Goal: Task Accomplishment & Management: Use online tool/utility

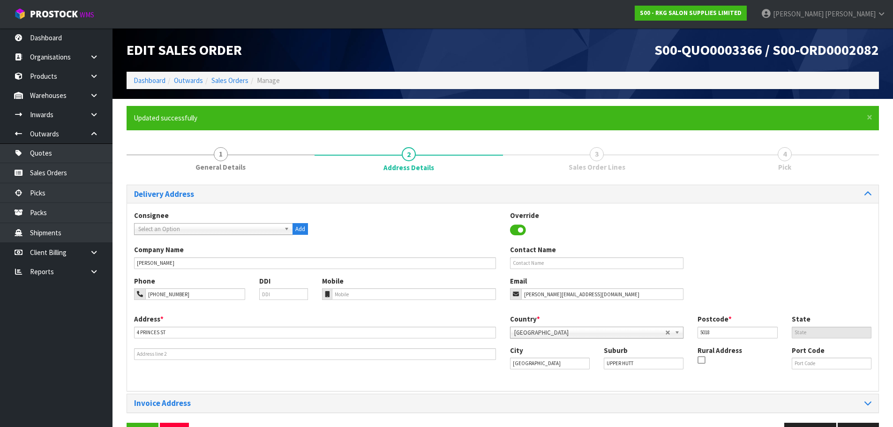
scroll to position [30, 0]
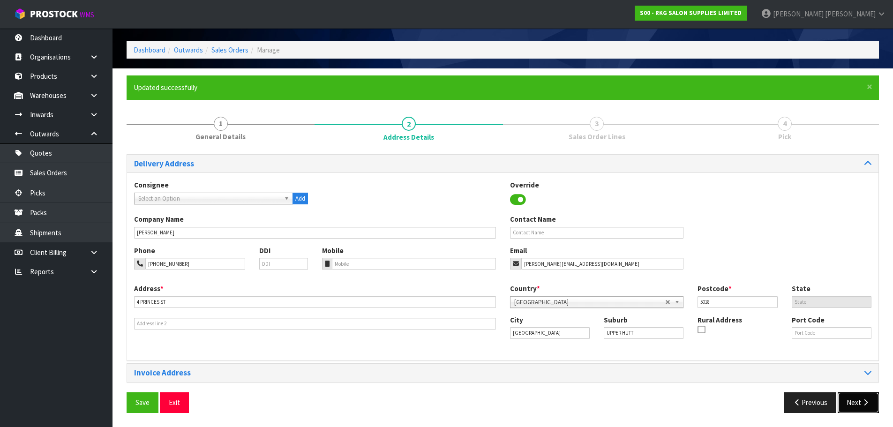
drag, startPoint x: 863, startPoint y: 404, endPoint x: 840, endPoint y: 395, distance: 24.6
click at [863, 404] on icon "button" at bounding box center [865, 402] width 9 height 7
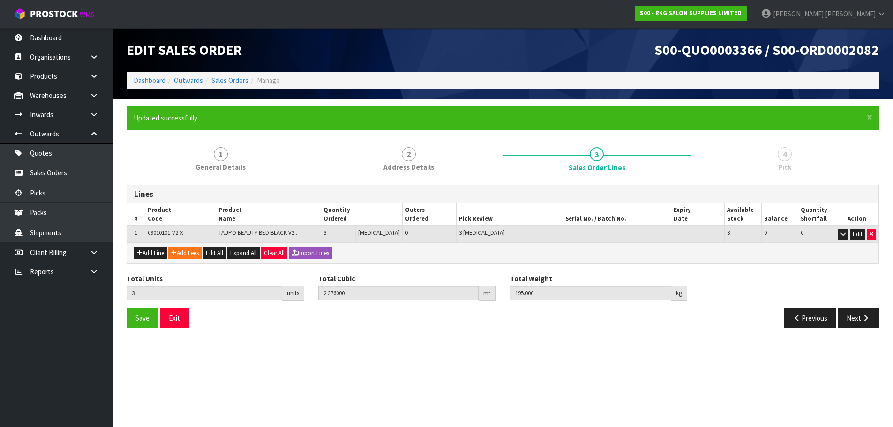
scroll to position [0, 0]
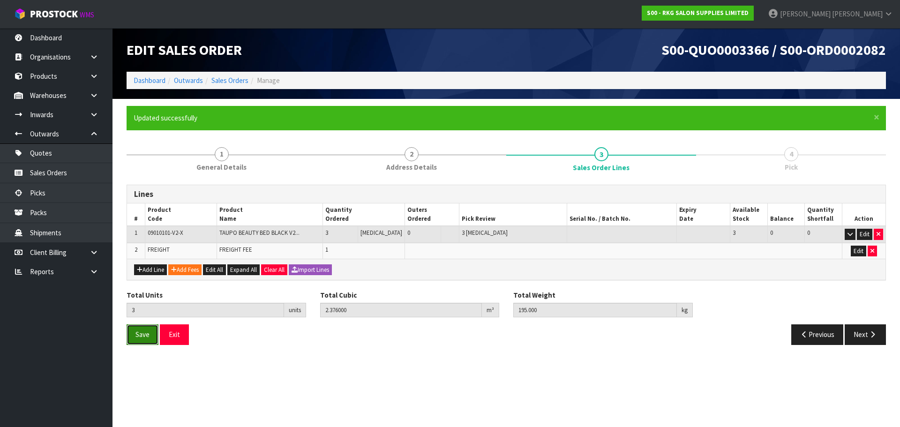
click at [138, 332] on span "Save" at bounding box center [142, 334] width 14 height 9
click at [848, 335] on button "Next" at bounding box center [864, 334] width 41 height 20
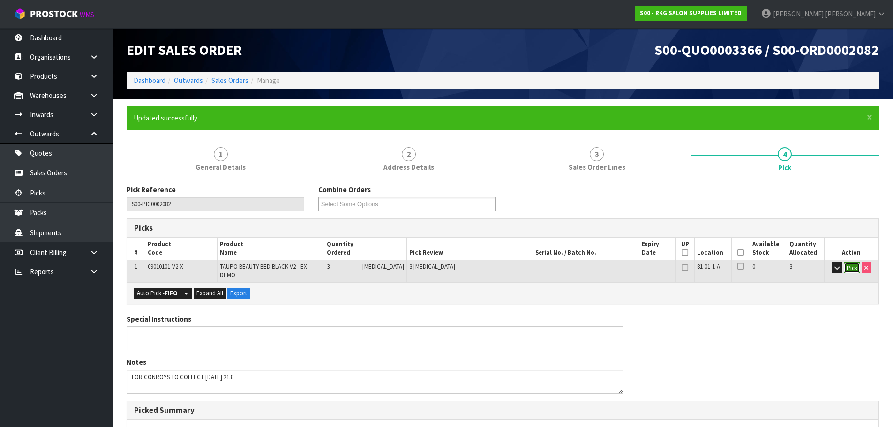
click at [849, 268] on button "Pick" at bounding box center [852, 267] width 16 height 11
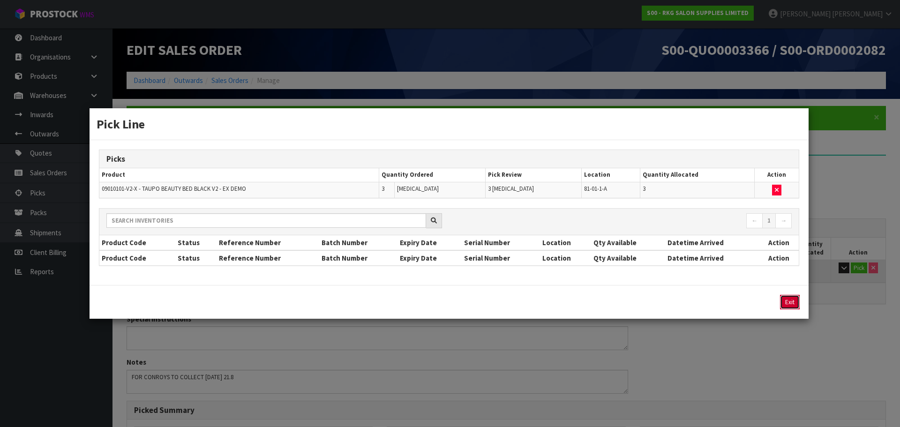
click at [786, 304] on button "Exit" at bounding box center [790, 302] width 20 height 15
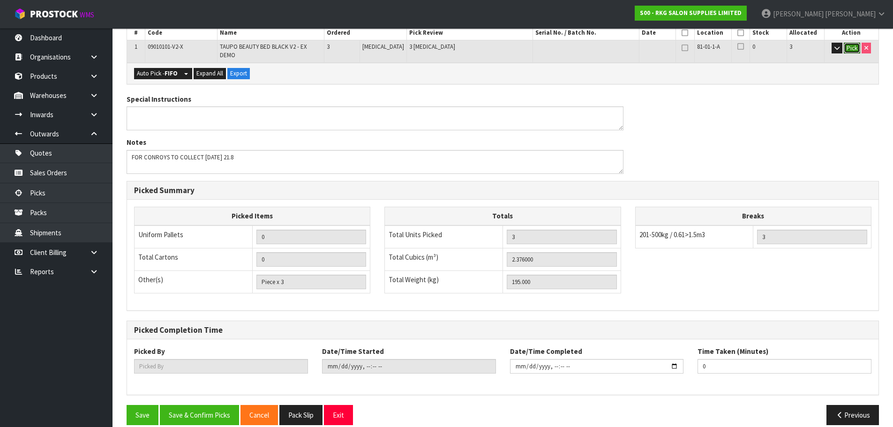
scroll to position [226, 0]
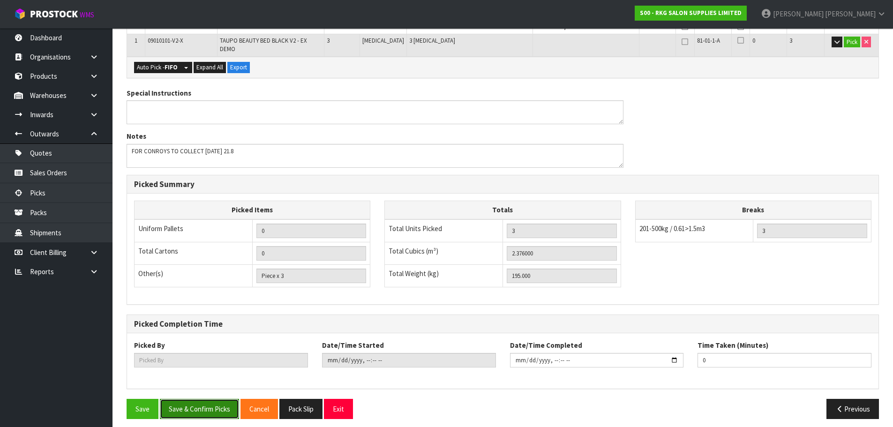
click at [205, 403] on button "Save & Confirm Picks" at bounding box center [199, 409] width 79 height 20
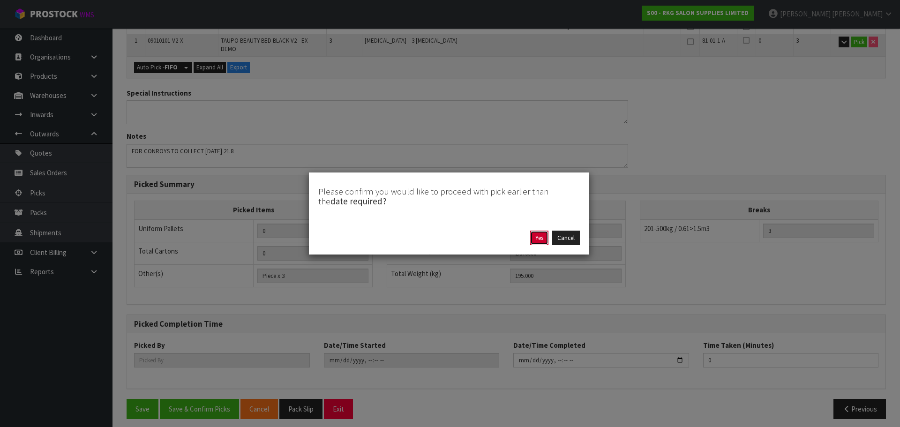
click at [538, 239] on button "Yes" at bounding box center [539, 238] width 18 height 15
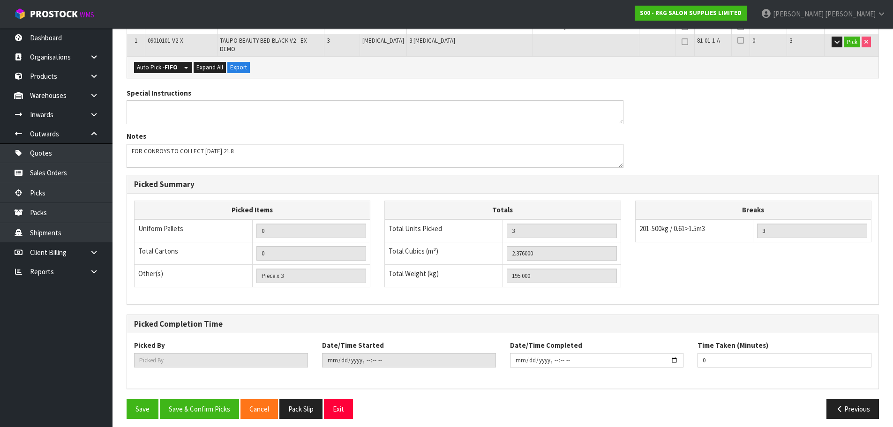
scroll to position [0, 0]
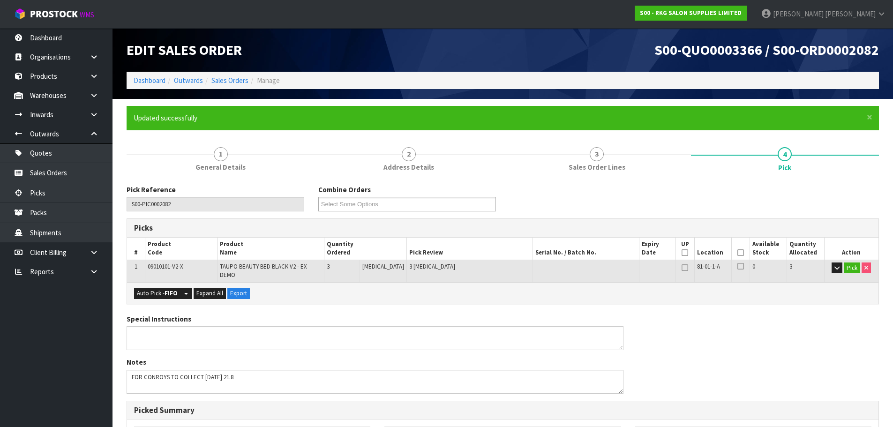
type input "[PERSON_NAME]"
type input "[DATE]T14:35:04"
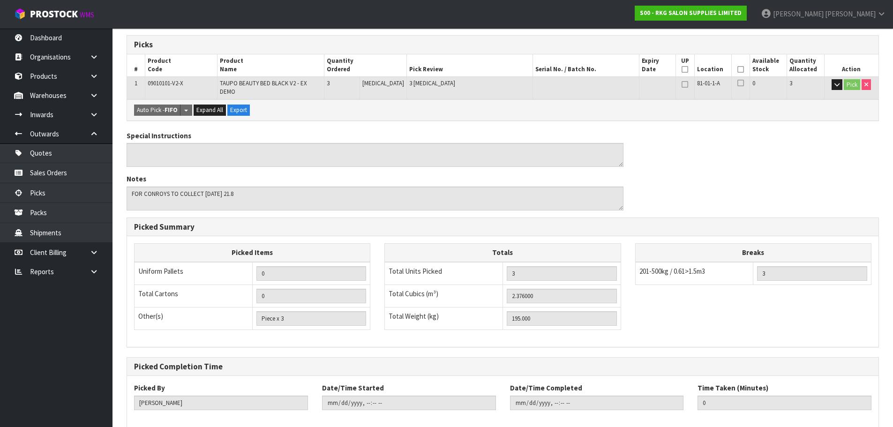
scroll to position [226, 0]
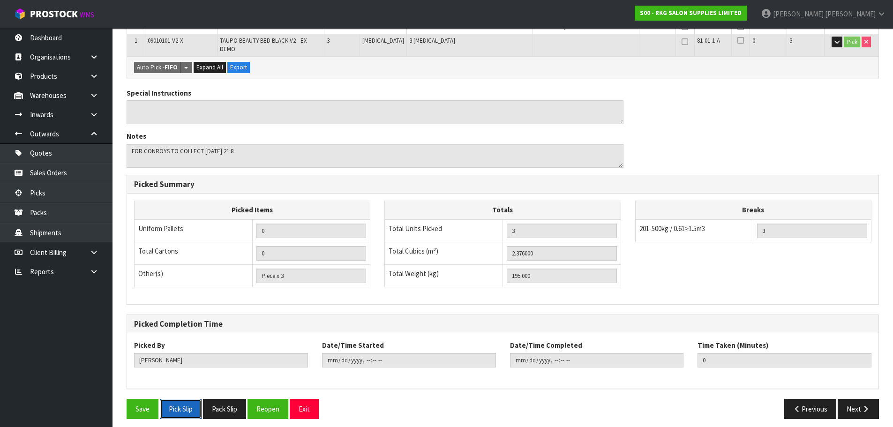
click at [172, 399] on button "Pick Slip" at bounding box center [181, 409] width 42 height 20
click at [309, 405] on button "Exit" at bounding box center [304, 409] width 29 height 20
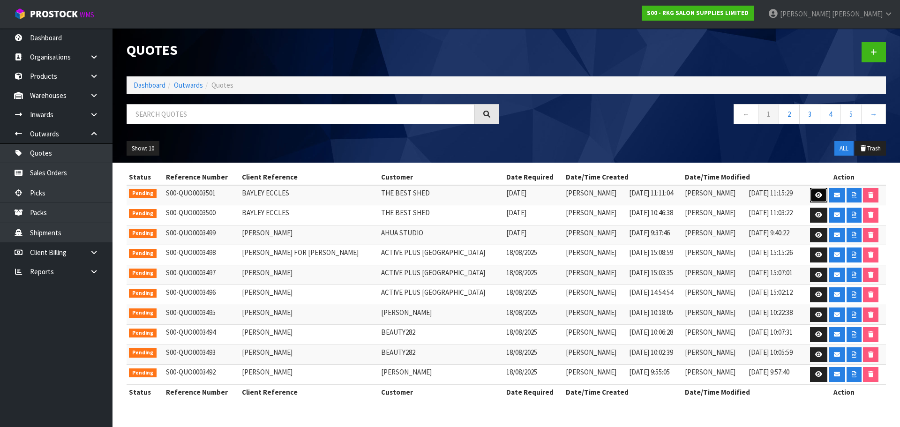
click at [815, 194] on icon at bounding box center [818, 195] width 7 height 6
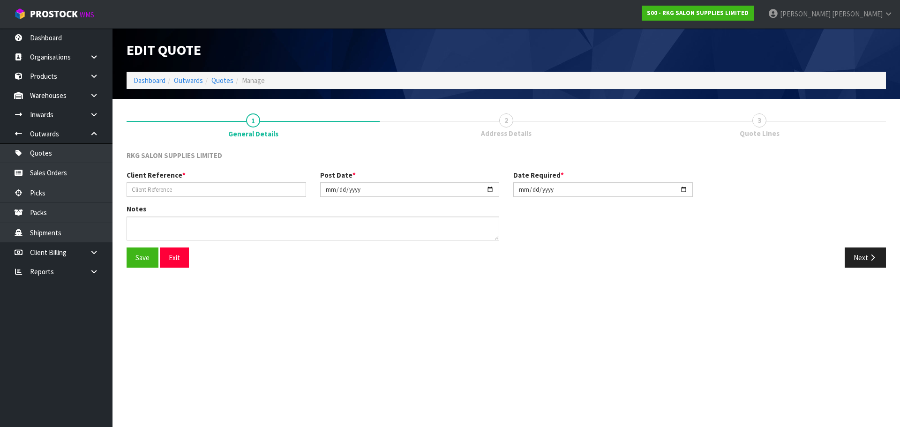
type input "BAYLEY ECCLES"
type input "2025-08-19"
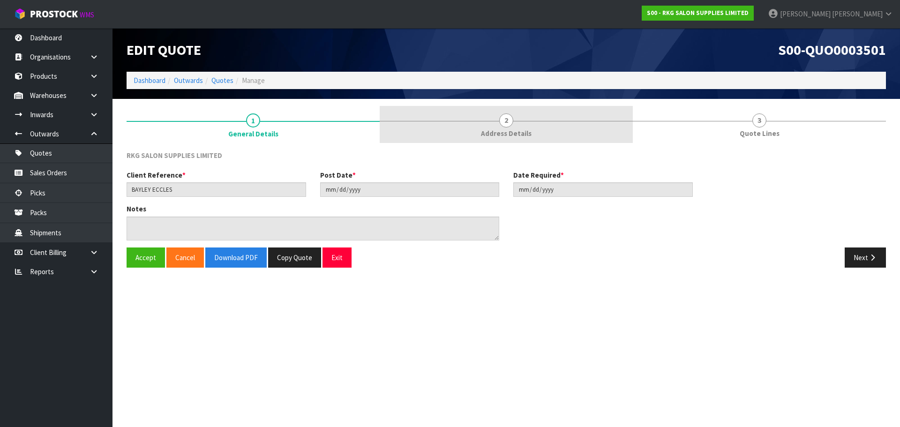
click at [507, 123] on span "2" at bounding box center [506, 120] width 14 height 14
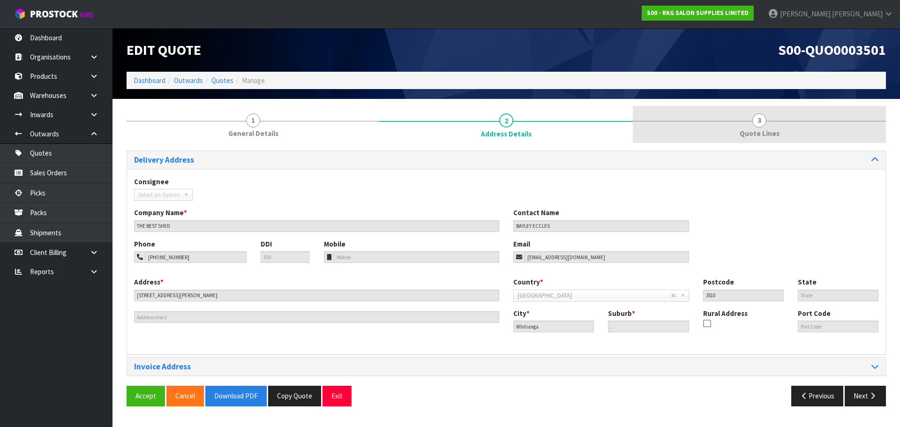
click at [758, 115] on span "3" at bounding box center [759, 120] width 14 height 14
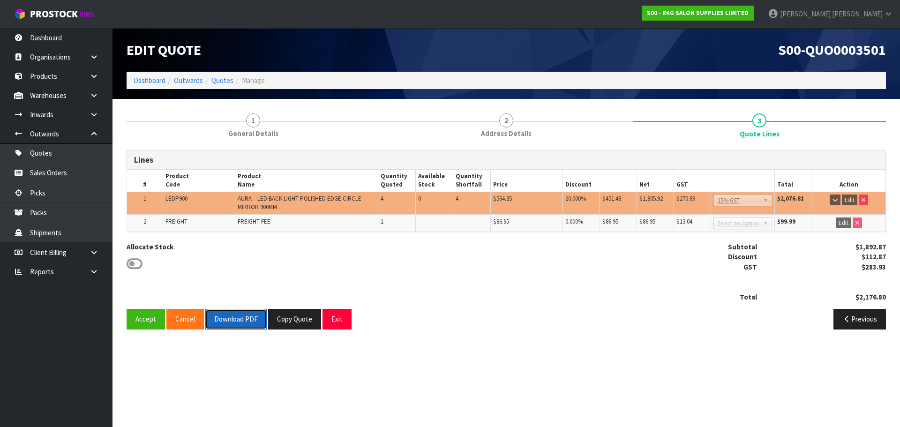
click at [241, 320] on button "Download PDF" at bounding box center [235, 319] width 61 height 20
